Goal: Information Seeking & Learning: Learn about a topic

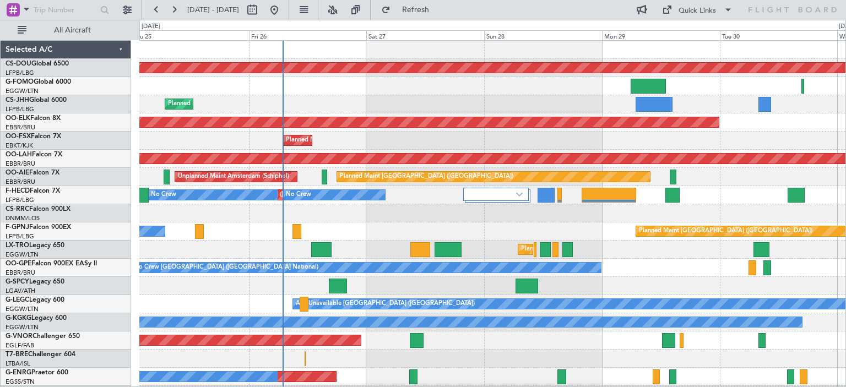
click at [488, 213] on div "Planned Maint London ([GEOGRAPHIC_DATA]) Planned Maint [GEOGRAPHIC_DATA] ([GEOG…" at bounding box center [492, 359] width 706 height 636
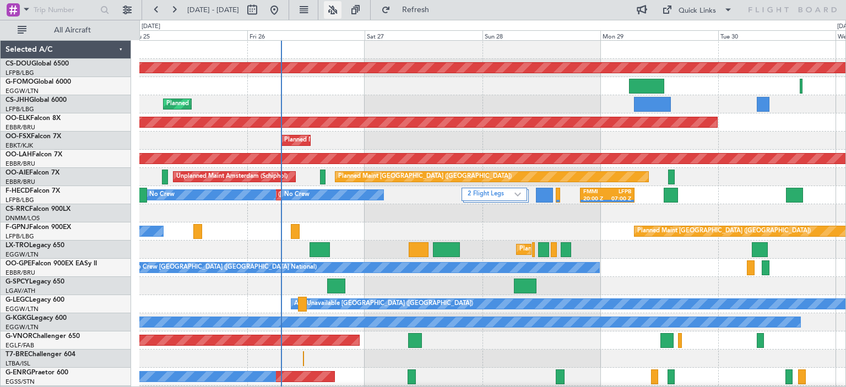
click at [341, 7] on button at bounding box center [333, 10] width 18 height 18
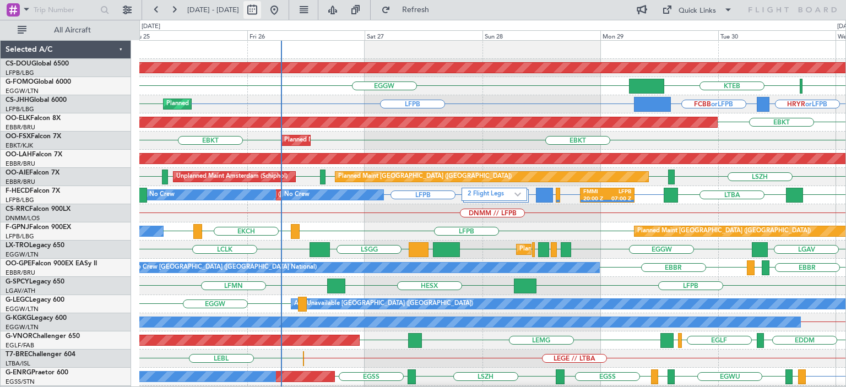
click at [261, 9] on button at bounding box center [252, 10] width 18 height 18
select select "9"
select select "2025"
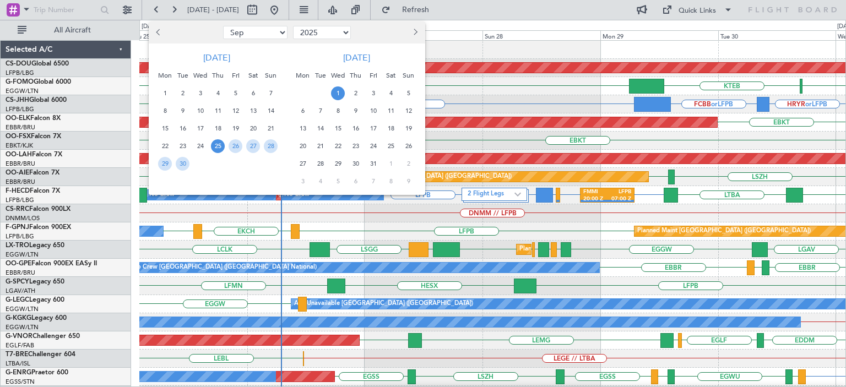
click at [127, 7] on div at bounding box center [423, 193] width 846 height 387
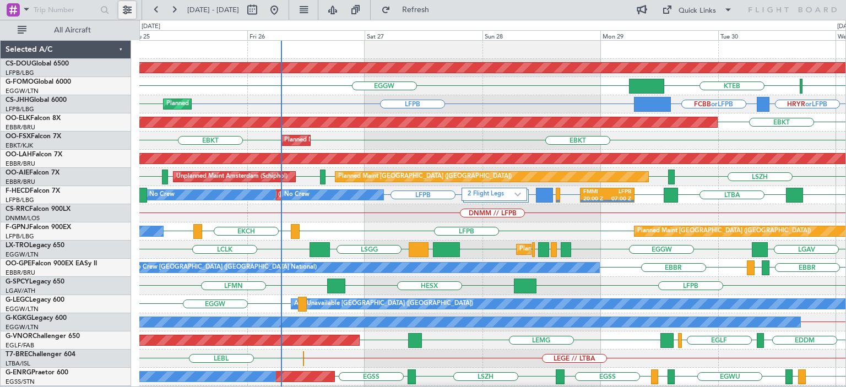
click at [130, 9] on button at bounding box center [127, 10] width 18 height 18
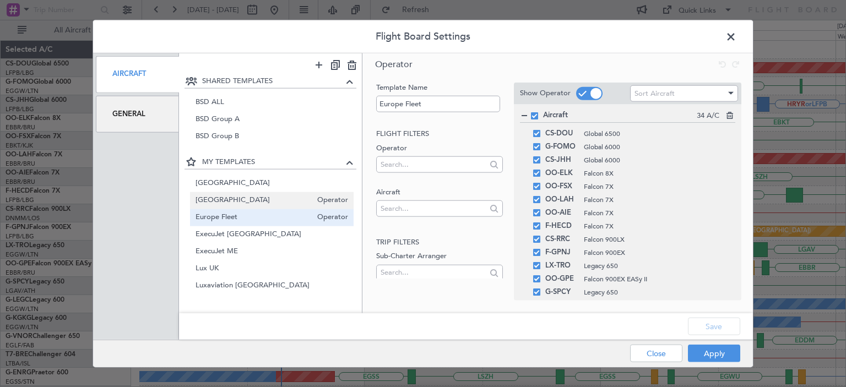
click at [230, 197] on span "[GEOGRAPHIC_DATA]" at bounding box center [253, 201] width 117 height 12
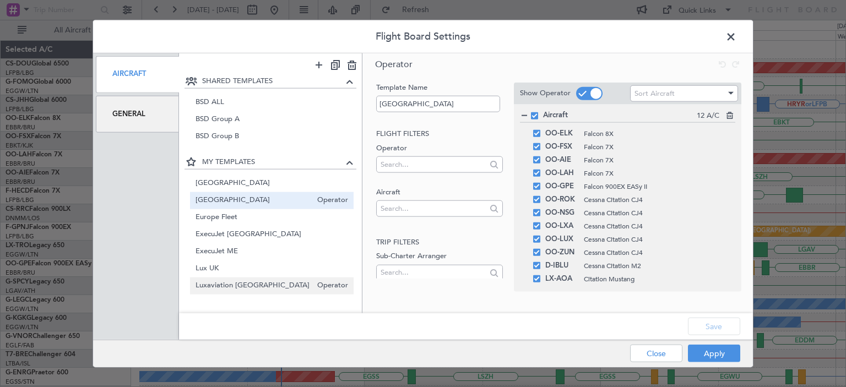
click at [248, 286] on span "Luxaviation [GEOGRAPHIC_DATA]" at bounding box center [253, 286] width 117 height 12
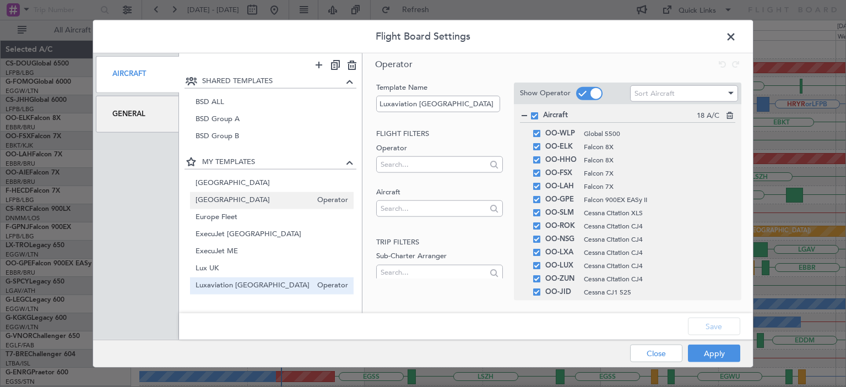
click at [229, 197] on span "[GEOGRAPHIC_DATA]" at bounding box center [253, 201] width 117 height 12
type input "[GEOGRAPHIC_DATA]"
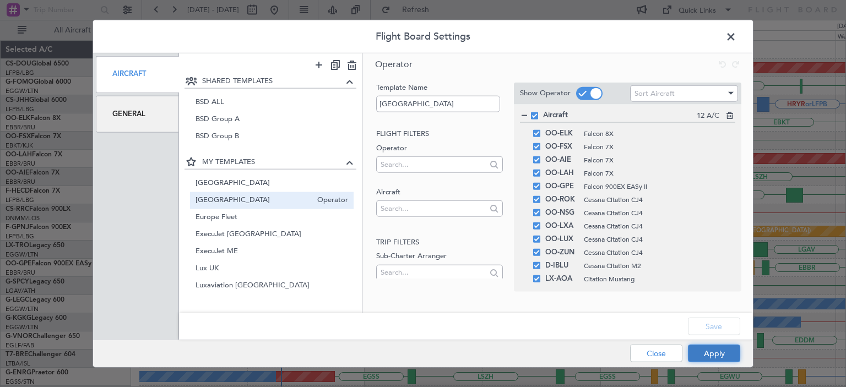
click at [721, 348] on button "Apply" at bounding box center [714, 354] width 52 height 18
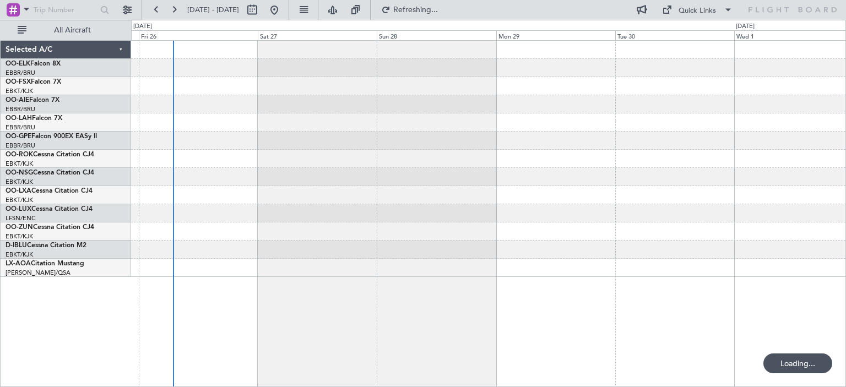
click at [525, 217] on div at bounding box center [488, 213] width 714 height 18
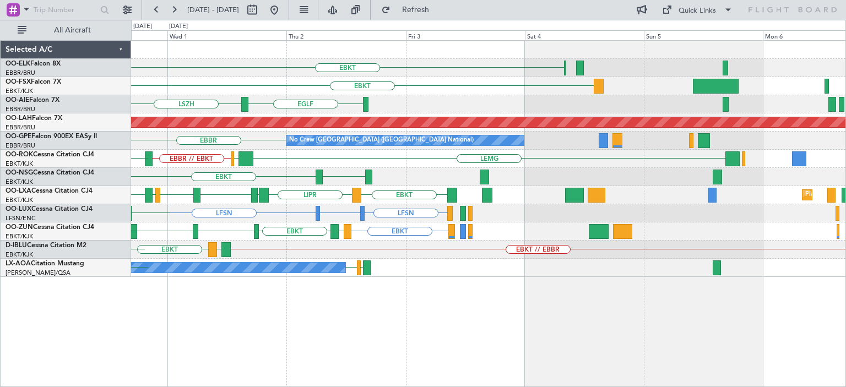
click at [141, 243] on div "EBKT Planned Maint [GEOGRAPHIC_DATA]-[GEOGRAPHIC_DATA] EBKT [GEOGRAPHIC_DATA] […" at bounding box center [488, 159] width 714 height 236
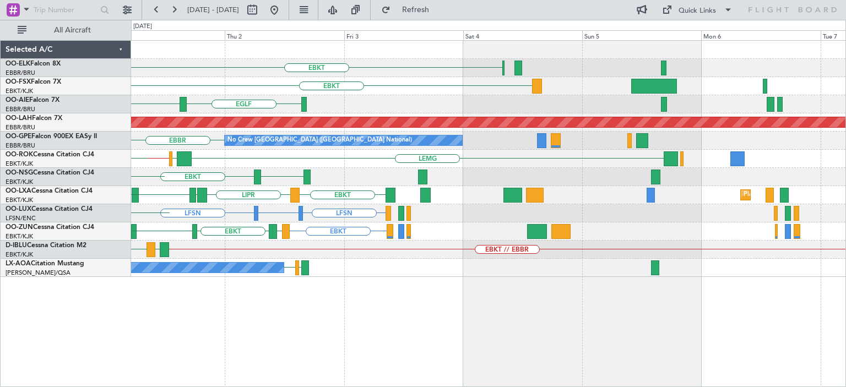
click at [146, 226] on div "EBKT Planned Maint [GEOGRAPHIC_DATA]-[GEOGRAPHIC_DATA] EBKT [GEOGRAPHIC_DATA] […" at bounding box center [488, 159] width 714 height 236
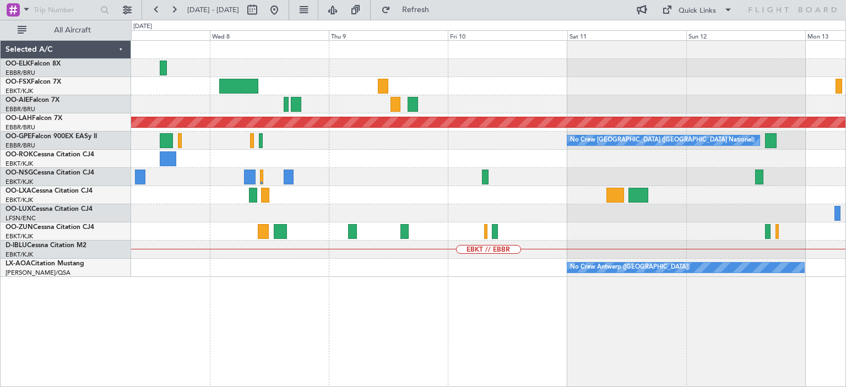
click at [251, 202] on div "Planned Maint [PERSON_NAME]-[GEOGRAPHIC_DATA][PERSON_NAME] ([GEOGRAPHIC_DATA][P…" at bounding box center [488, 159] width 714 height 236
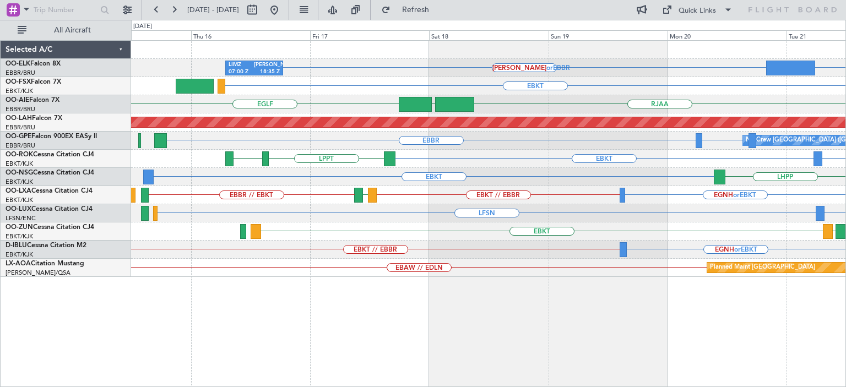
click at [411, 182] on div "EBKT LHPP" at bounding box center [488, 177] width 714 height 18
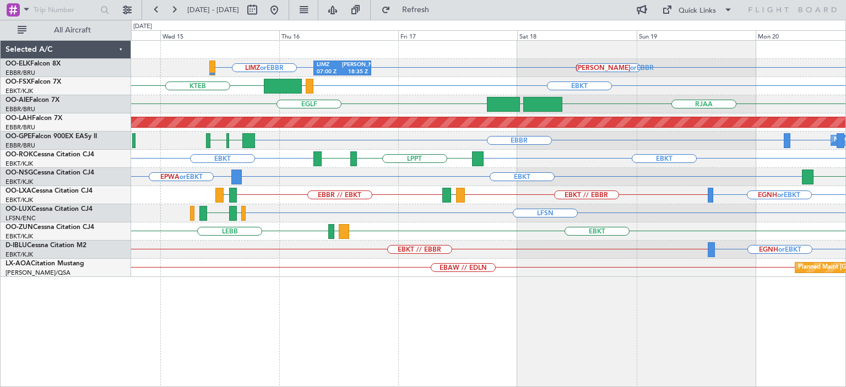
click at [281, 186] on div "[PERSON_NAME] or EBBR LIMZ or EBBR LIMZ 07:00 Z [PERSON_NAME] 18:35 Z LIMZ or E…" at bounding box center [488, 159] width 714 height 236
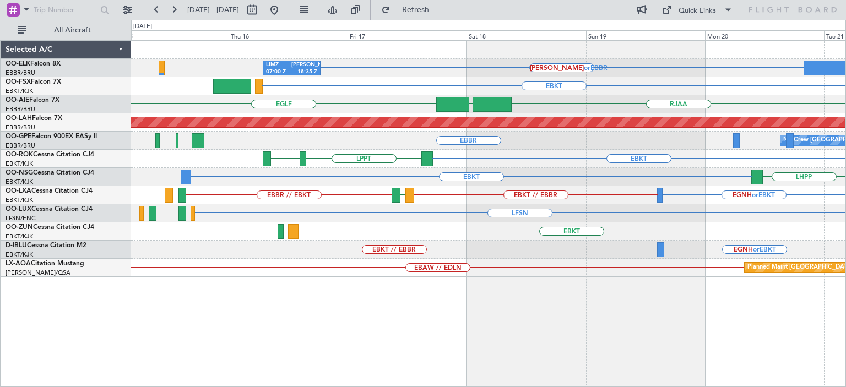
click at [381, 182] on div "EBKT LHPP" at bounding box center [488, 177] width 714 height 18
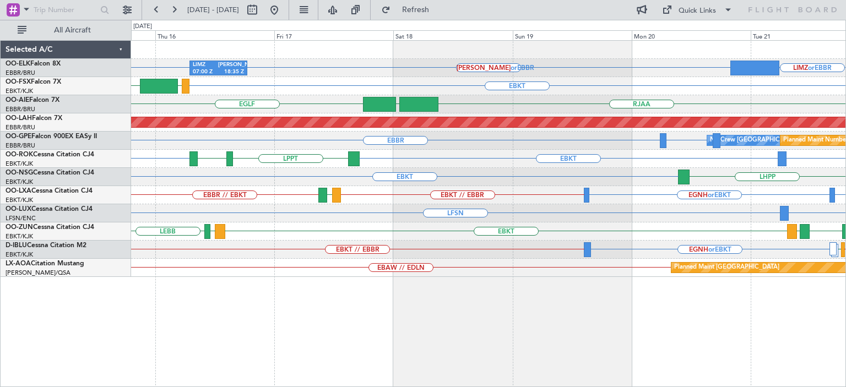
click at [845, 234] on div "LIMZ 07:00 Z [PERSON_NAME] 18:35 Z LIMZ or EBBR [PERSON_NAME] or [GEOGRAPHIC_DA…" at bounding box center [423, 203] width 846 height 367
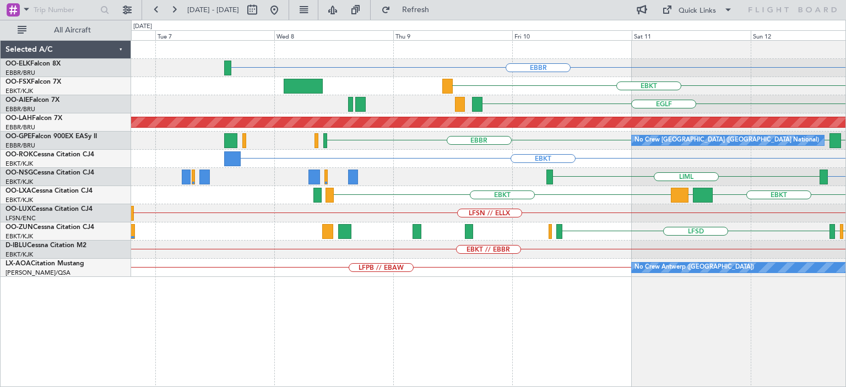
click at [810, 224] on div "EBBR EBKT LIMC KTEB [GEOGRAPHIC_DATA] Planned [GEOGRAPHIC_DATA][PERSON_NAME]-[G…" at bounding box center [488, 159] width 714 height 236
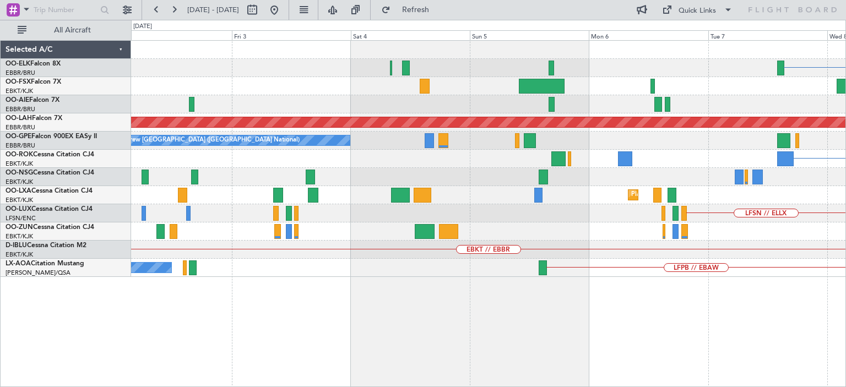
click at [835, 188] on div "EBBR EBKT Planned [GEOGRAPHIC_DATA][PERSON_NAME]-[GEOGRAPHIC_DATA][PERSON_NAME]…" at bounding box center [488, 159] width 714 height 236
click at [835, 193] on div "EBBR EBKT Planned [GEOGRAPHIC_DATA][PERSON_NAME]-[GEOGRAPHIC_DATA][PERSON_NAME]…" at bounding box center [488, 159] width 714 height 236
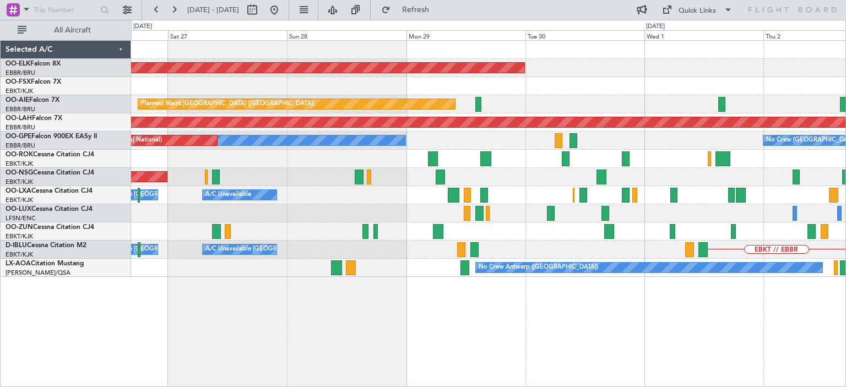
click at [517, 181] on div "Planned Maint Kortrijk-[GEOGRAPHIC_DATA] Planned Maint [GEOGRAPHIC_DATA]-[GEOGR…" at bounding box center [488, 159] width 714 height 236
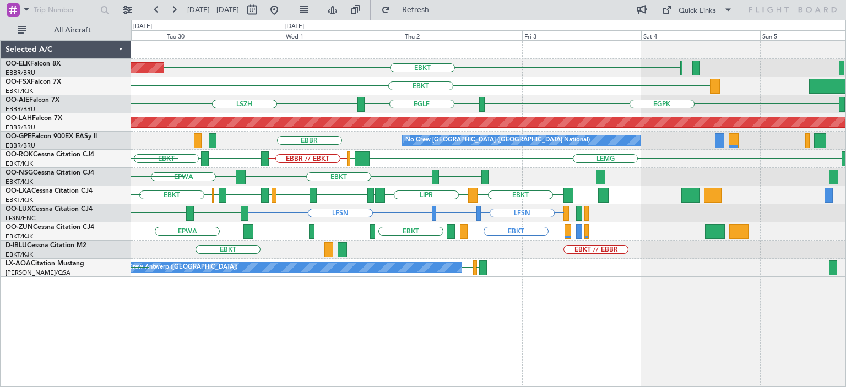
click at [151, 231] on div "EBKT Planned Maint [GEOGRAPHIC_DATA]-[GEOGRAPHIC_DATA] EBKT [GEOGRAPHIC_DATA] […" at bounding box center [488, 159] width 714 height 236
